Goal: Check status: Check status

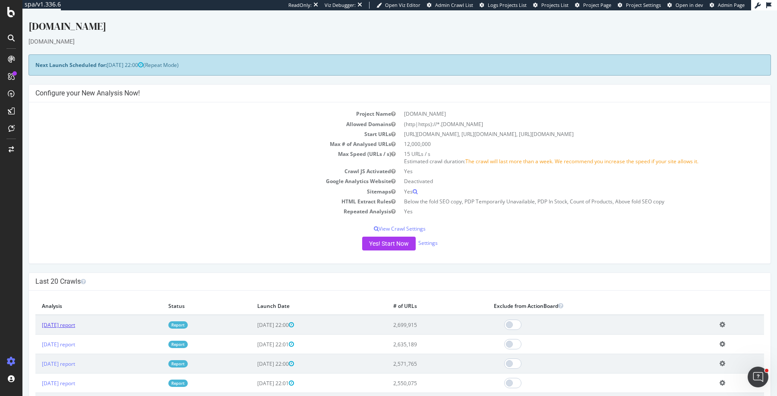
click at [75, 323] on link "[DATE] report" at bounding box center [58, 324] width 33 height 7
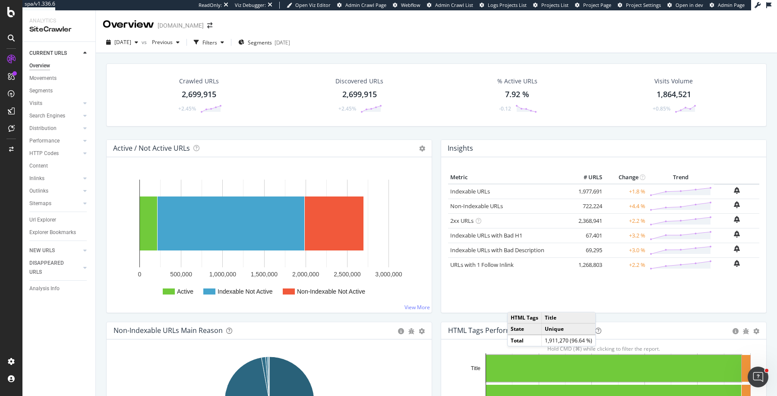
click at [435, 133] on div "Crawled URLs 2,699,915 +2.45% Discovered URLs 2,699,915 +2.45% % Active URLs 7.…" at bounding box center [436, 101] width 669 height 76
